Goal: Find specific page/section: Find specific page/section

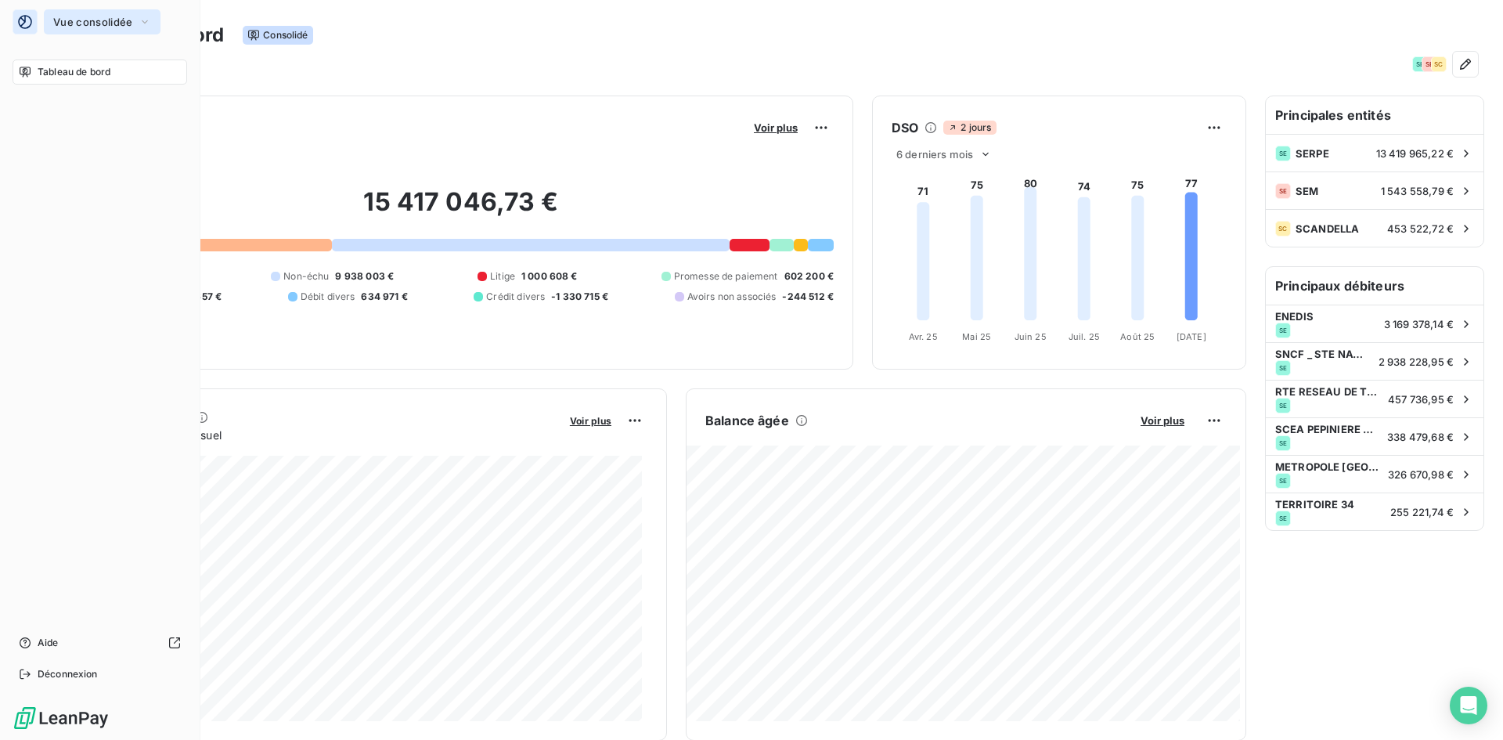
click at [97, 23] on span "Vue consolidée" at bounding box center [92, 22] width 79 height 13
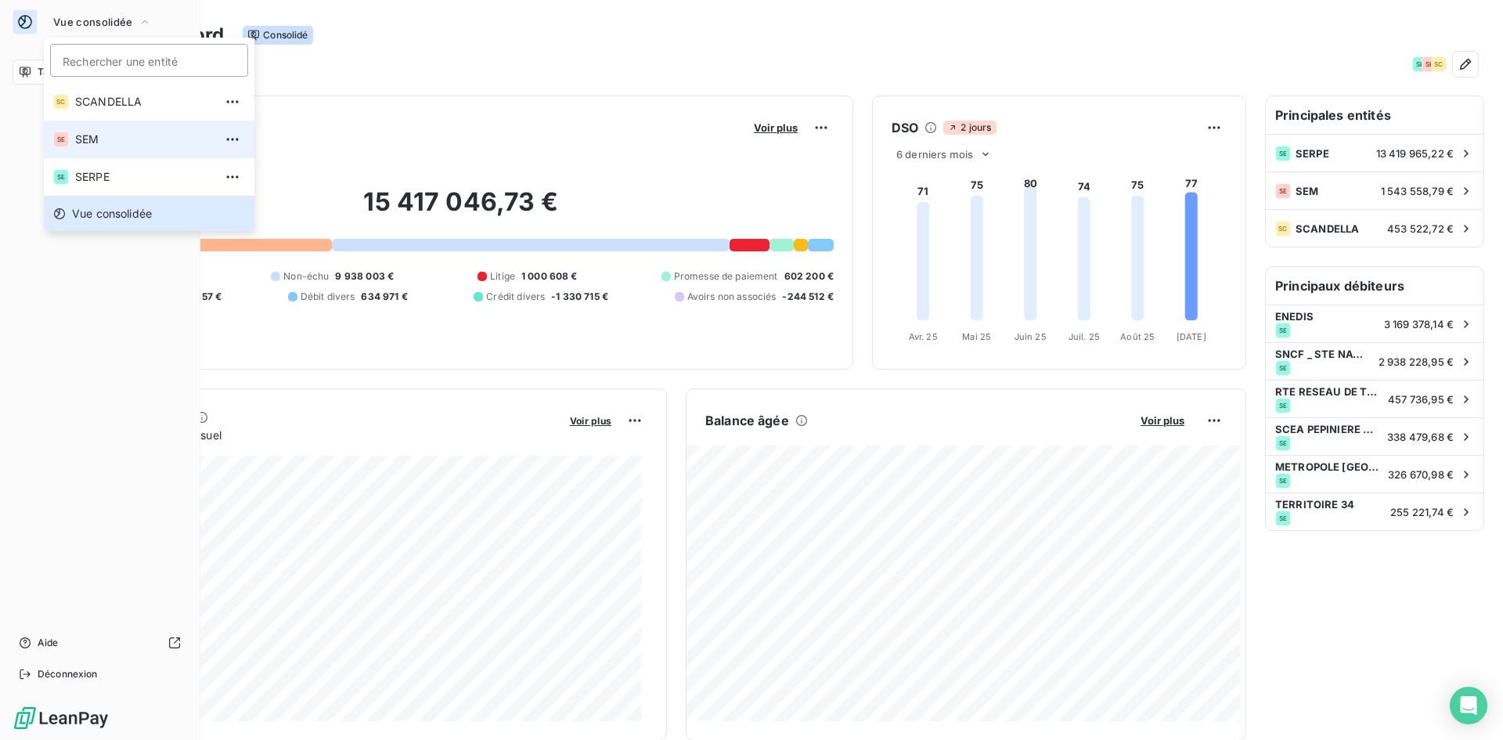
click at [125, 135] on span "SEM" at bounding box center [144, 140] width 139 height 16
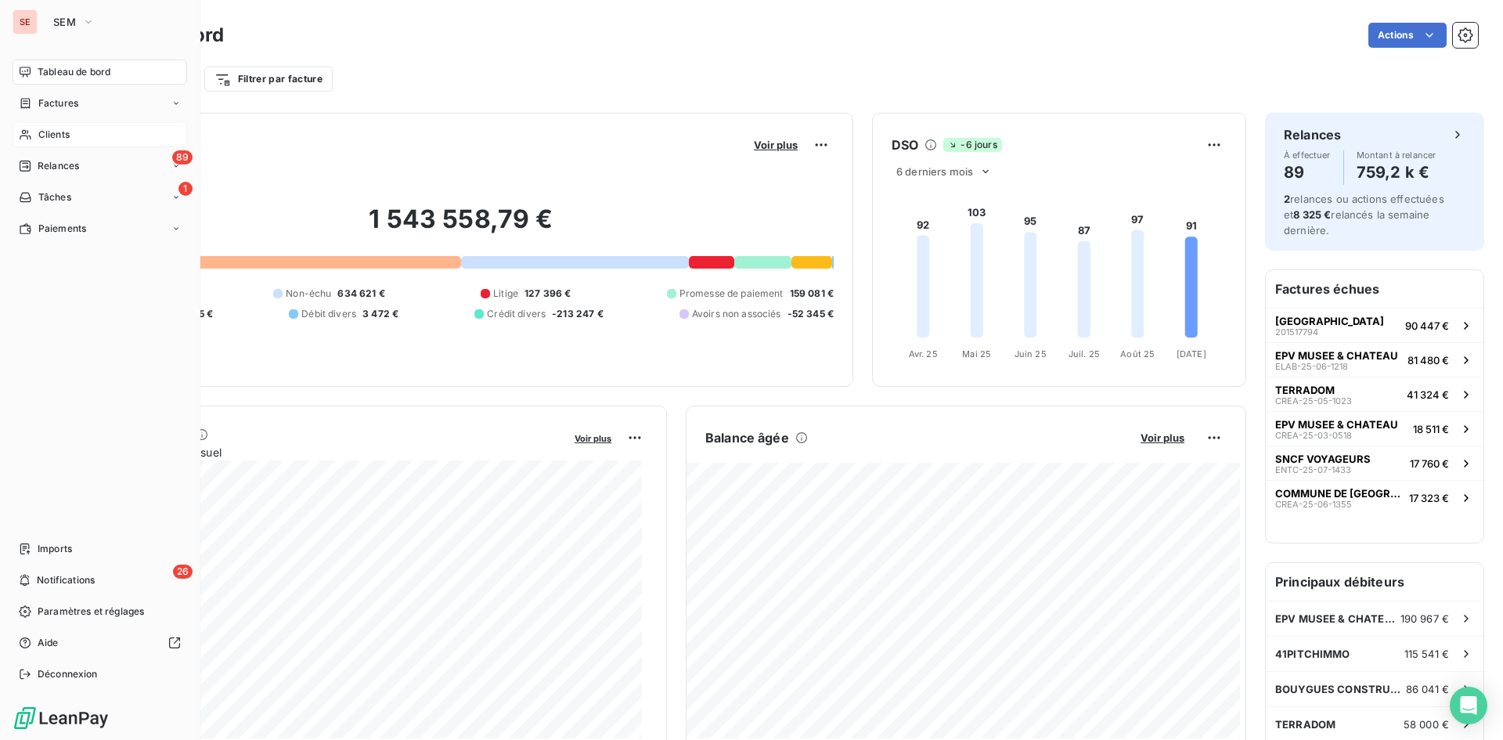
click at [74, 128] on div "Clients" at bounding box center [100, 134] width 175 height 25
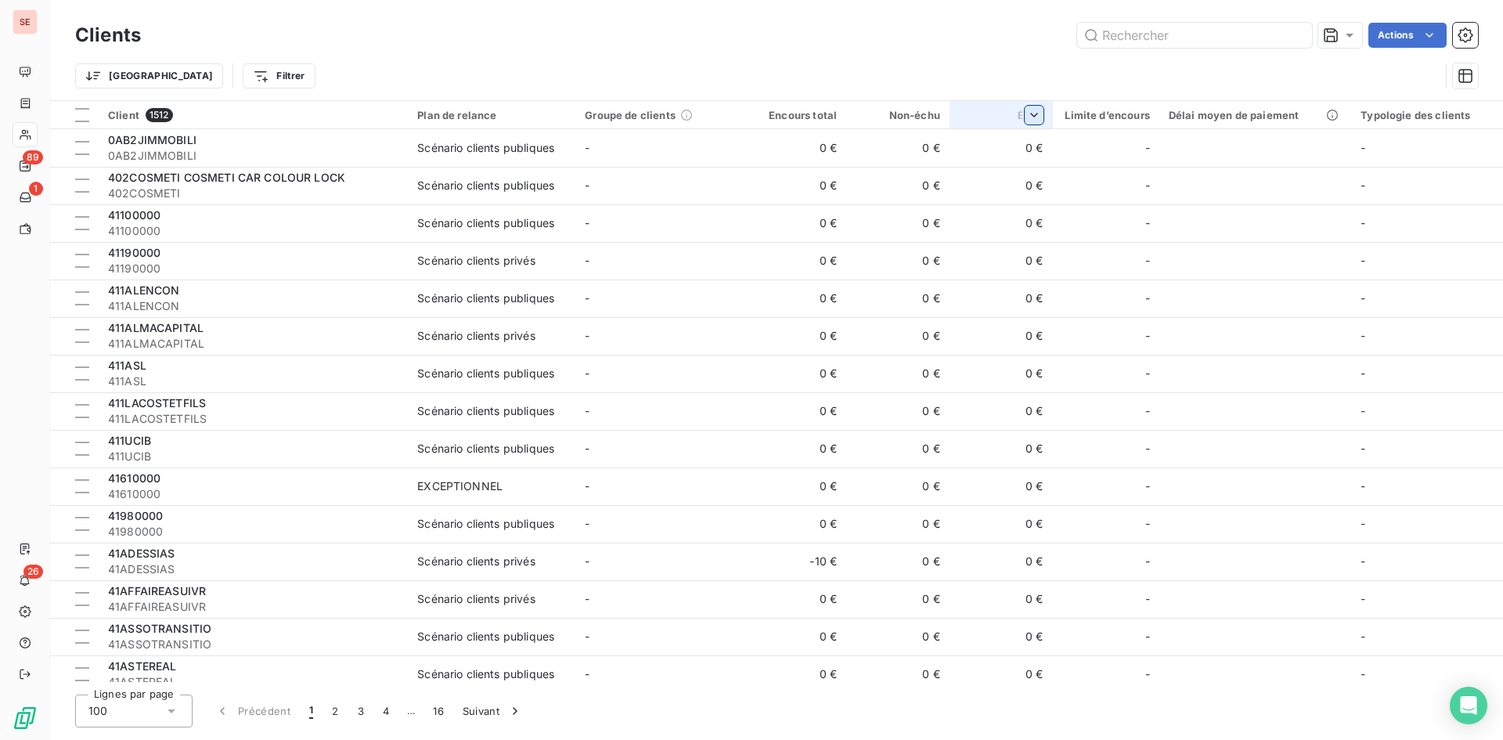
click at [1024, 110] on html "SE 89 1 26 Clients Actions Trier Filtrer Client 1512 Plan de relance Groupe de …" at bounding box center [751, 370] width 1503 height 740
click at [952, 171] on div "Trier par ordre décroissant" at bounding box center [948, 182] width 186 height 34
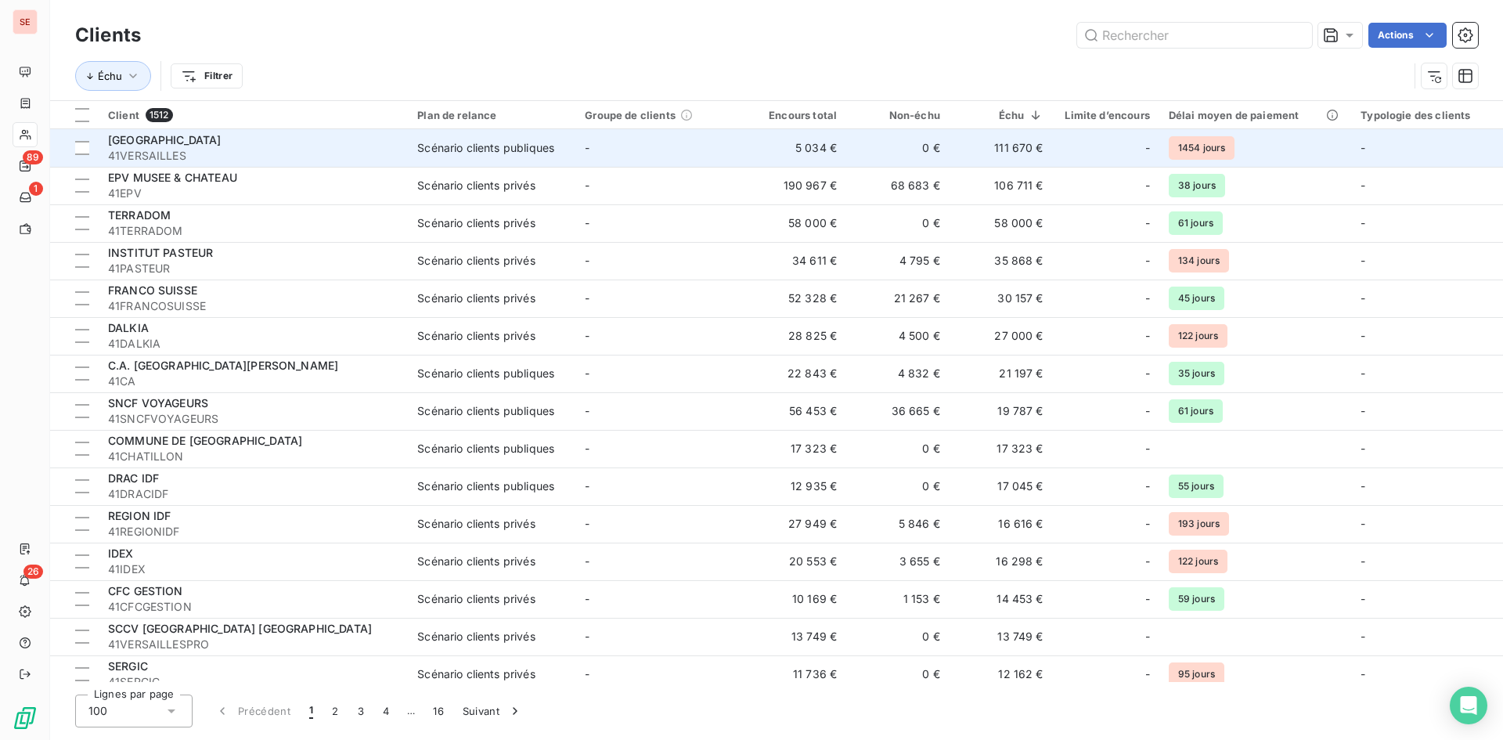
click at [247, 149] on span "41VERSAILLES" at bounding box center [253, 156] width 290 height 16
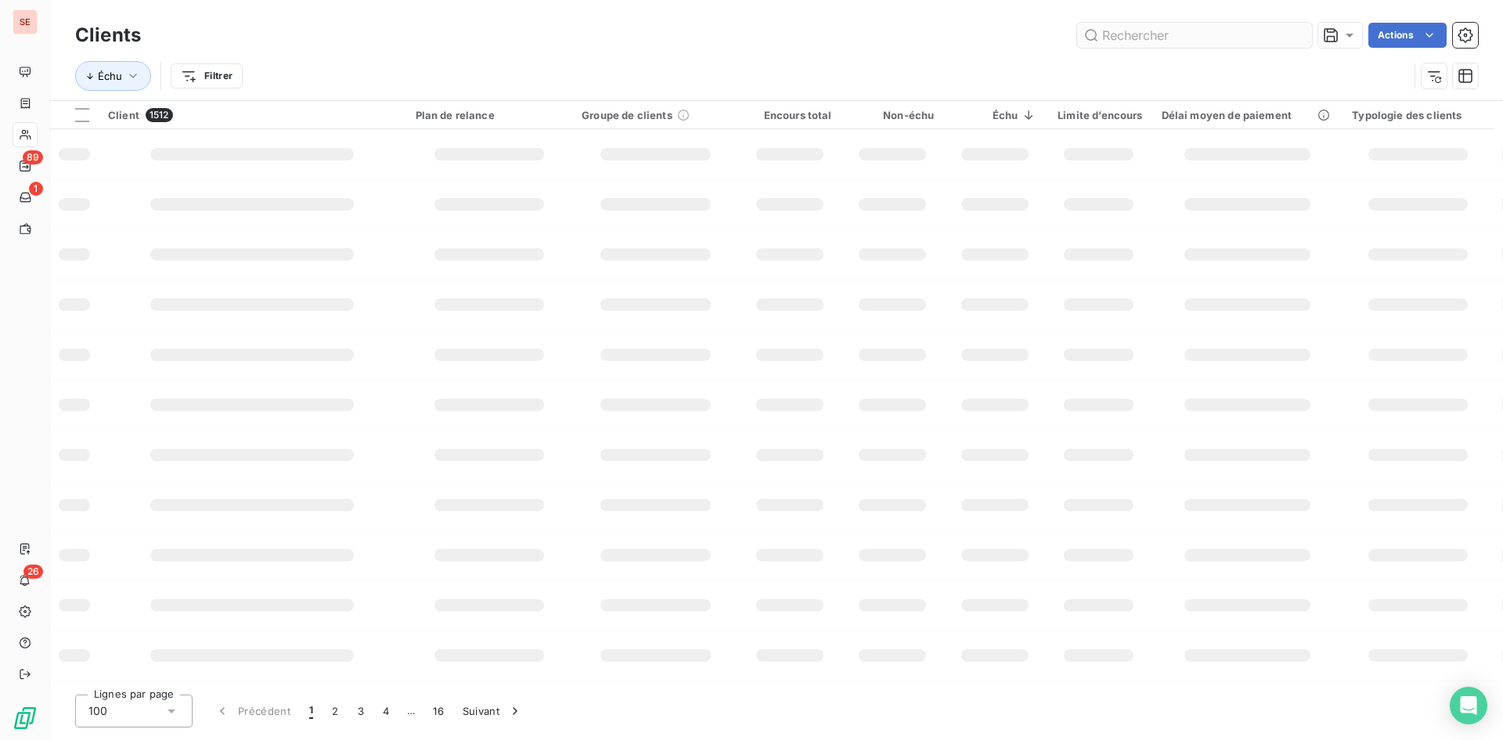
click at [1148, 36] on input "text" at bounding box center [1194, 35] width 235 height 25
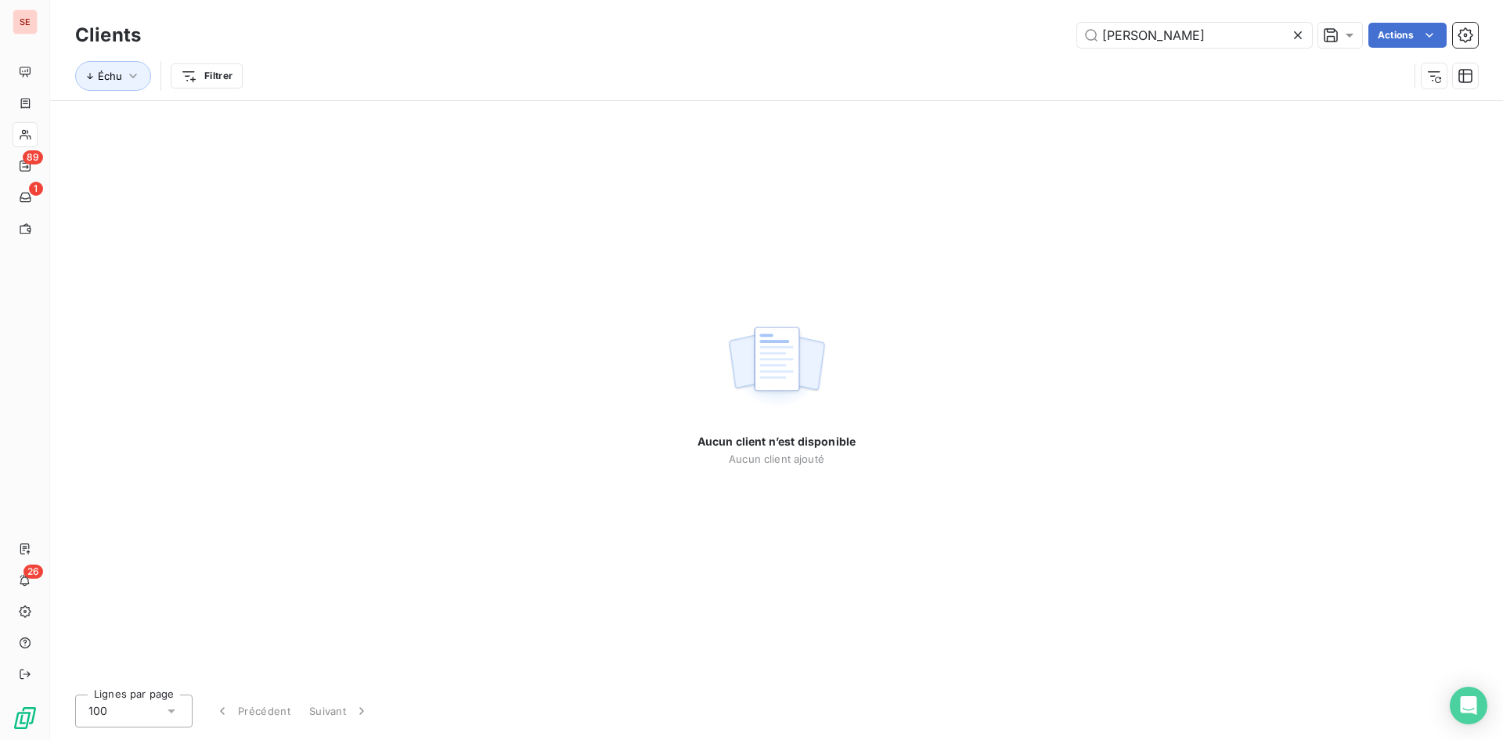
drag, startPoint x: 1201, startPoint y: 38, endPoint x: 971, endPoint y: 32, distance: 230.2
click at [971, 32] on div "[PERSON_NAME] Actions" at bounding box center [819, 35] width 1318 height 25
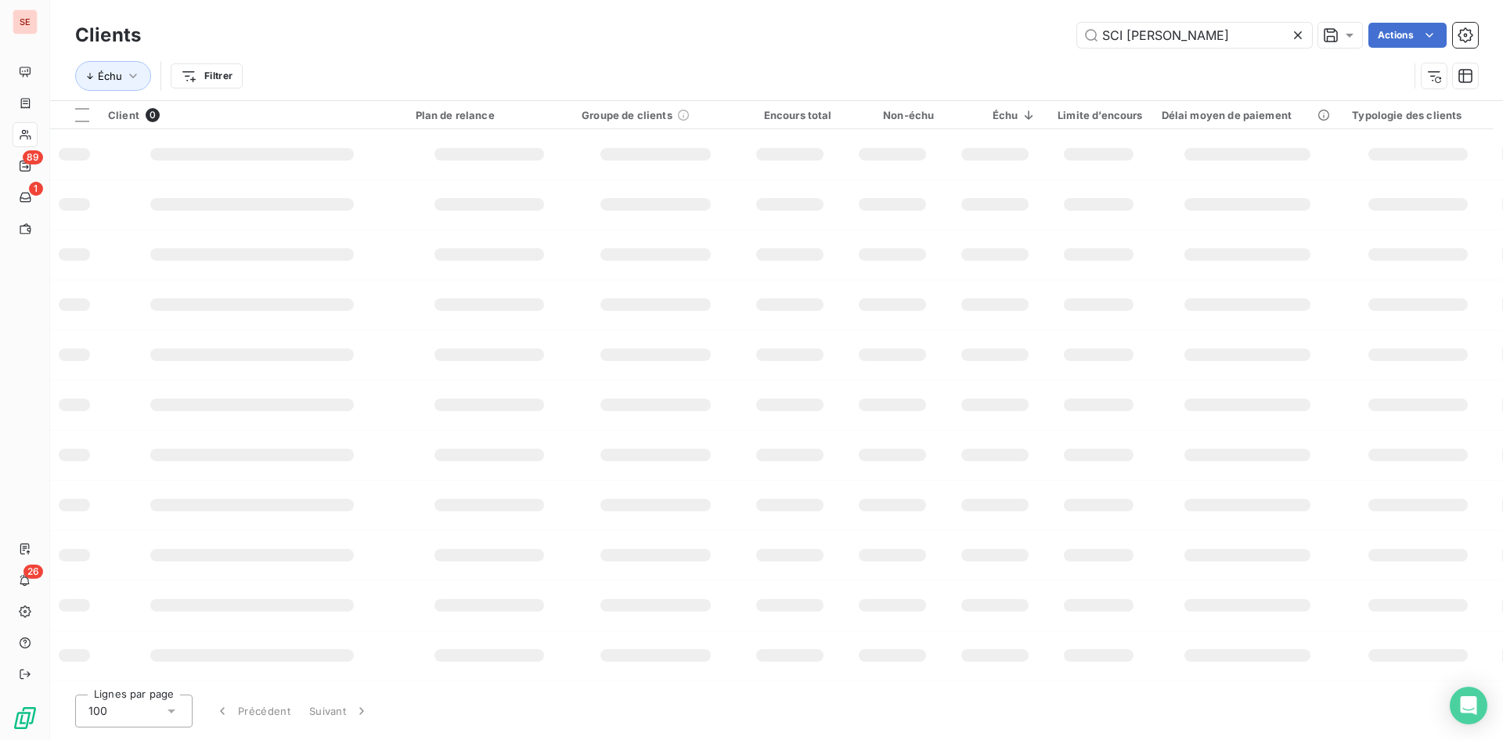
type input "SCI [PERSON_NAME]"
